Goal: Information Seeking & Learning: Find specific fact

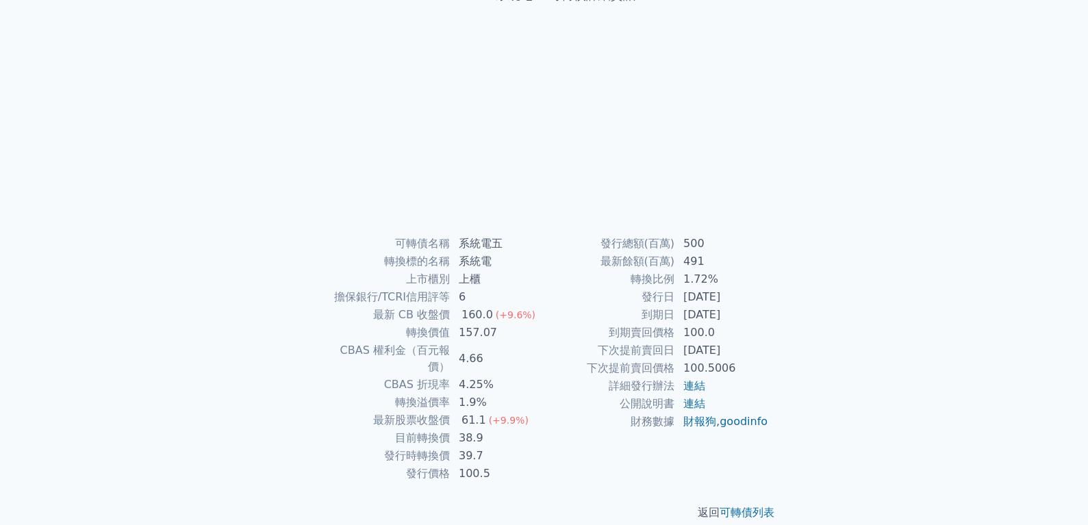
scroll to position [108, 0]
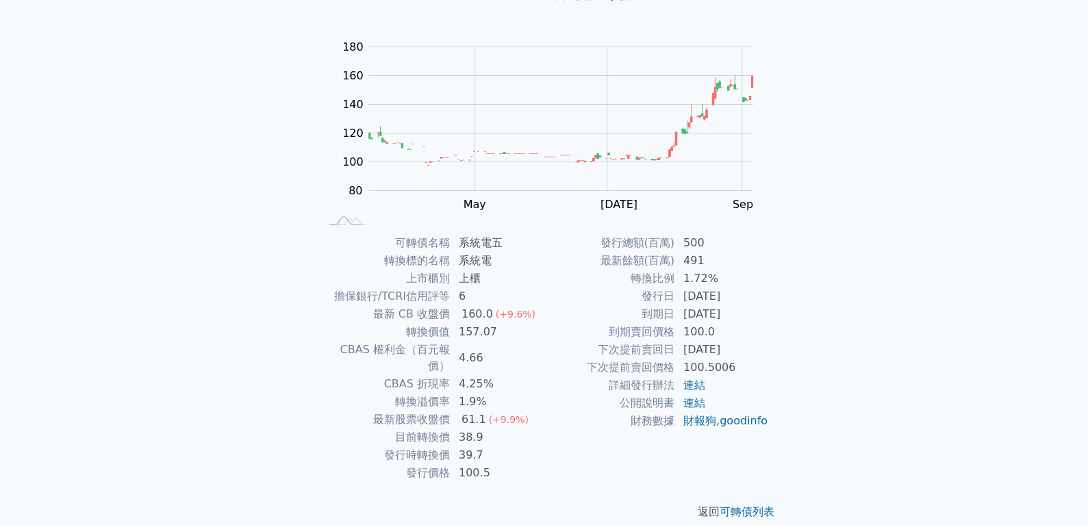
click at [242, 260] on div "可轉債列表 財務數據 可轉債列表 財務數據 登入／註冊 登入／註冊 可轉債列表 › 53095 系統電五 53095 系統電五 可轉債詳細資訊 Zoom Ou…" at bounding box center [544, 217] width 1088 height 651
click at [149, 161] on div "可轉債列表 財務數據 可轉債列表 財務數據 登入／註冊 登入／註冊 可轉債列表 › 53095 系統電五 53095 系統電五 可轉債詳細資訊 Zoom Ou…" at bounding box center [544, 217] width 1088 height 651
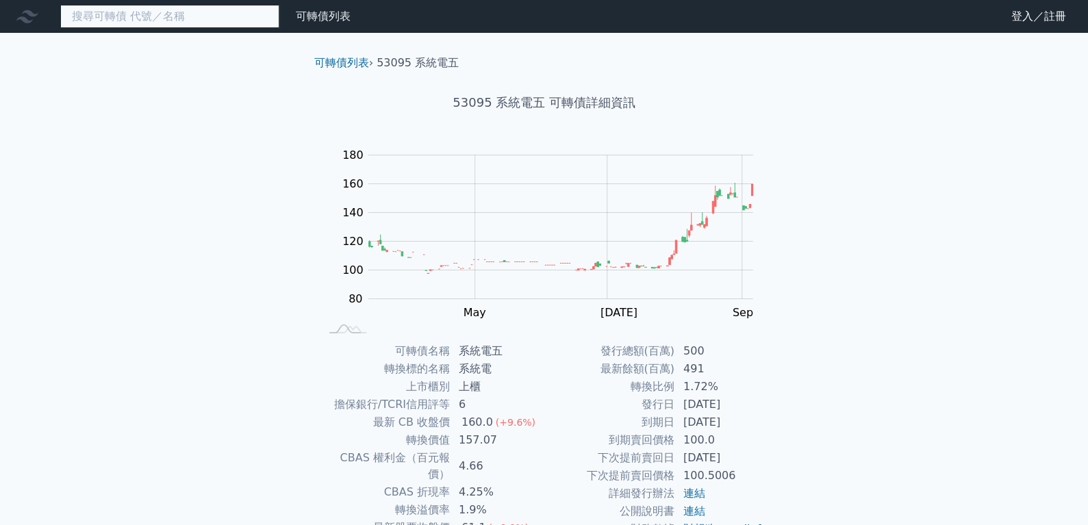
click at [196, 18] on input at bounding box center [169, 16] width 219 height 23
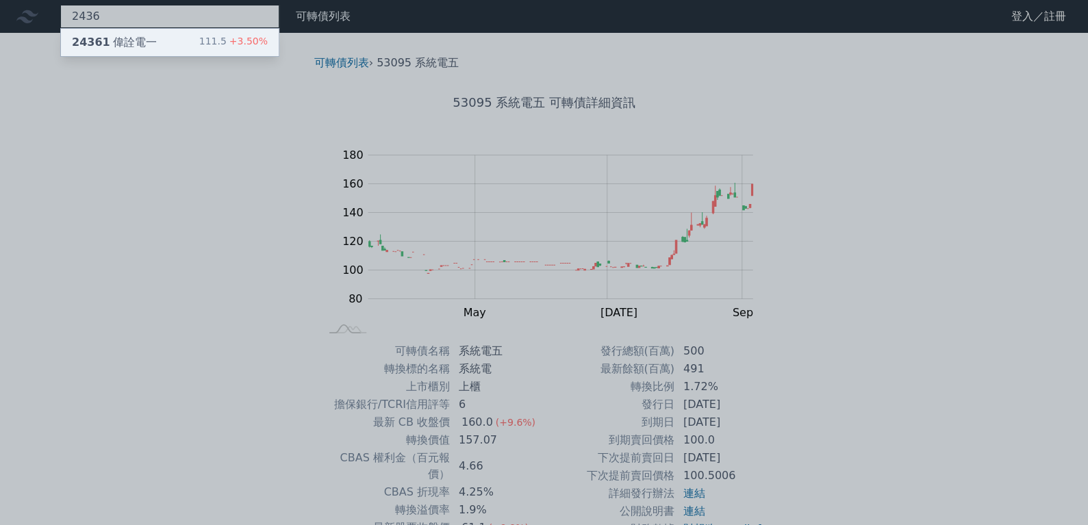
type input "2436"
click at [172, 41] on div "24361 偉詮電一 111.5 +3.50%" at bounding box center [170, 42] width 218 height 27
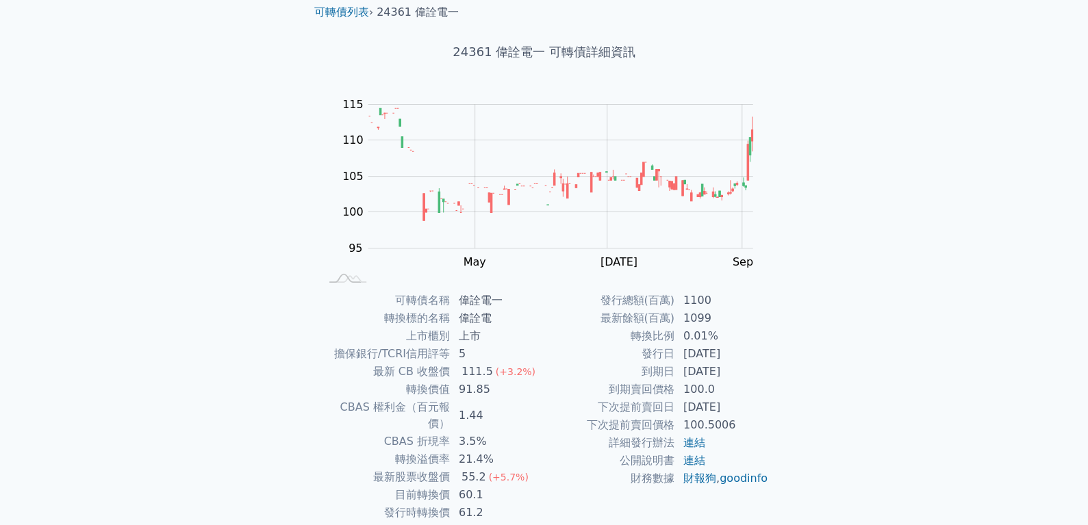
scroll to position [108, 0]
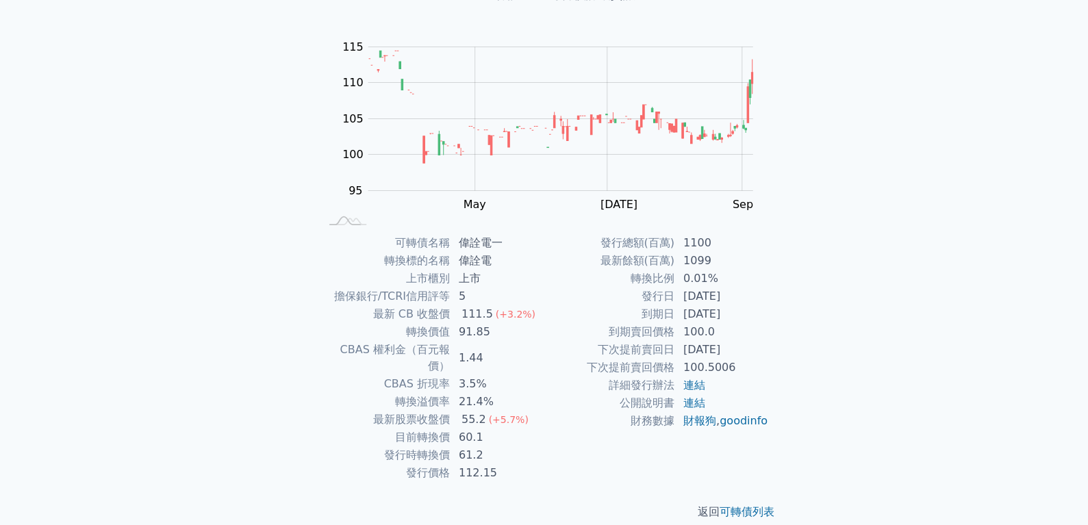
click at [279, 47] on div "可轉債列表 財務數據 可轉債列表 財務數據 登入／註冊 登入／註冊 可轉債列表 › 24361 偉詮電一 24361 偉詮電一 可轉債詳細資訊 Zoom Ou…" at bounding box center [544, 217] width 1088 height 651
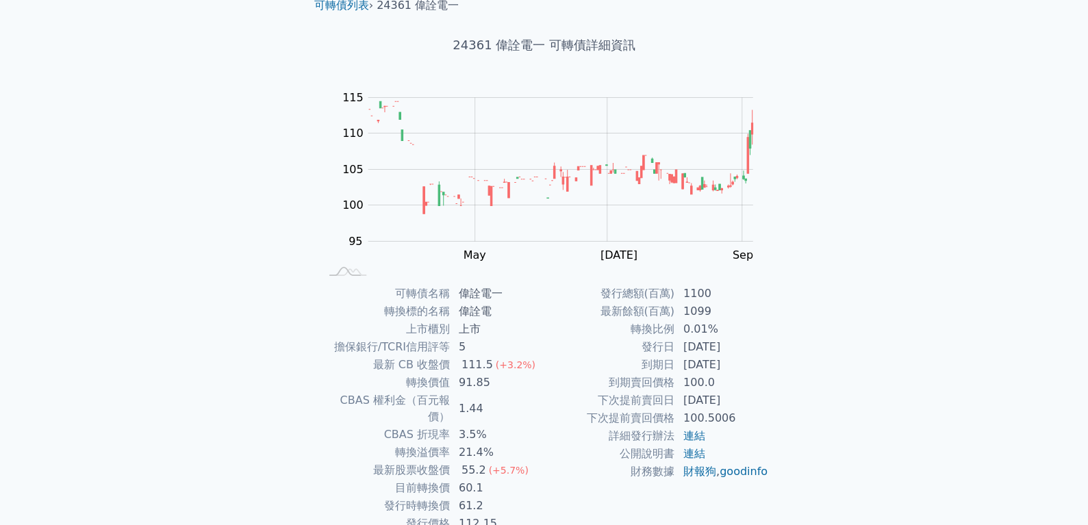
scroll to position [0, 0]
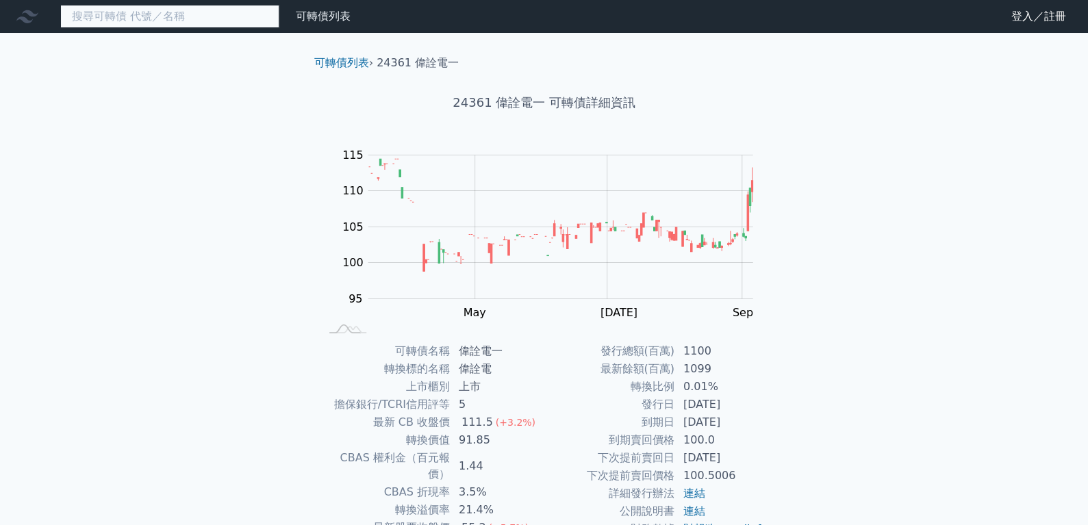
click at [181, 18] on input at bounding box center [169, 16] width 219 height 23
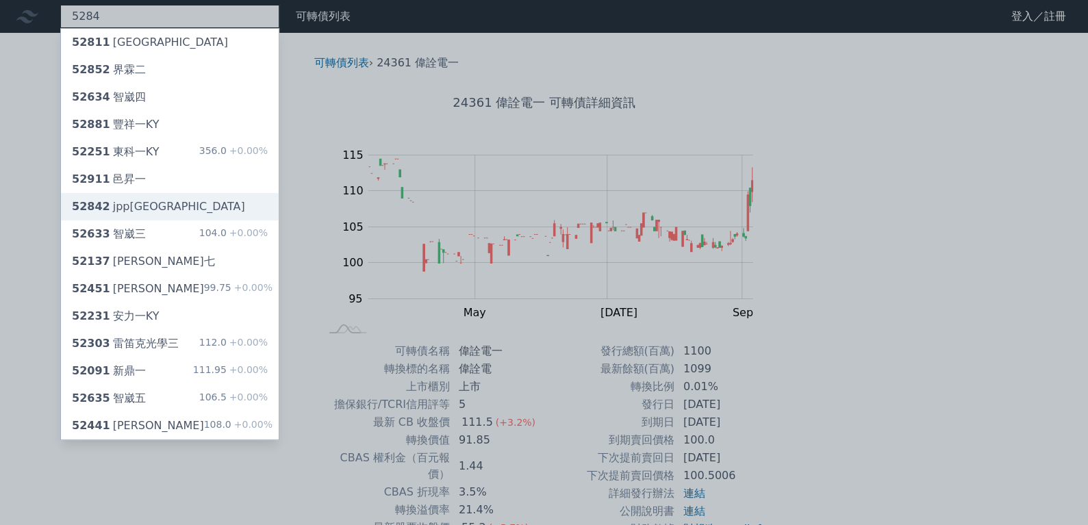
type input "5284"
click at [122, 207] on div "52842 jpp[GEOGRAPHIC_DATA]" at bounding box center [158, 207] width 173 height 16
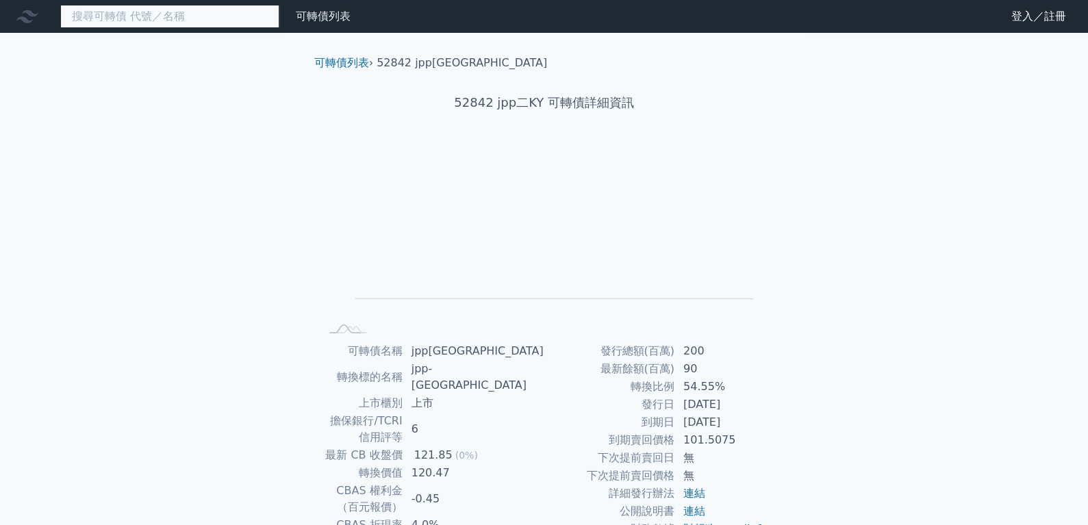
click at [183, 20] on input at bounding box center [169, 16] width 219 height 23
type input "8"
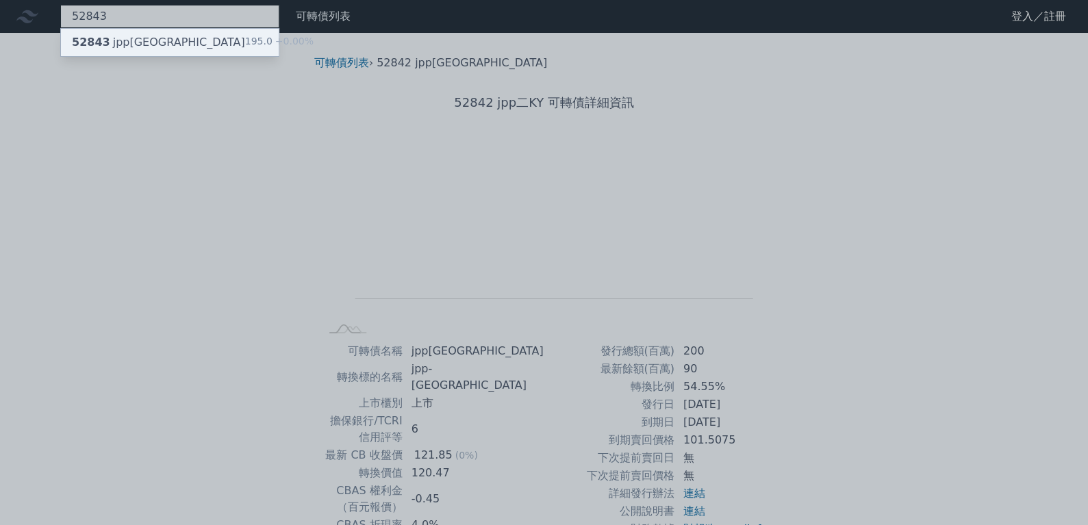
type input "52843"
click at [169, 34] on div "52843 jpp三KY 195.0 +0.00%" at bounding box center [170, 42] width 218 height 27
